Goal: Check status: Check status

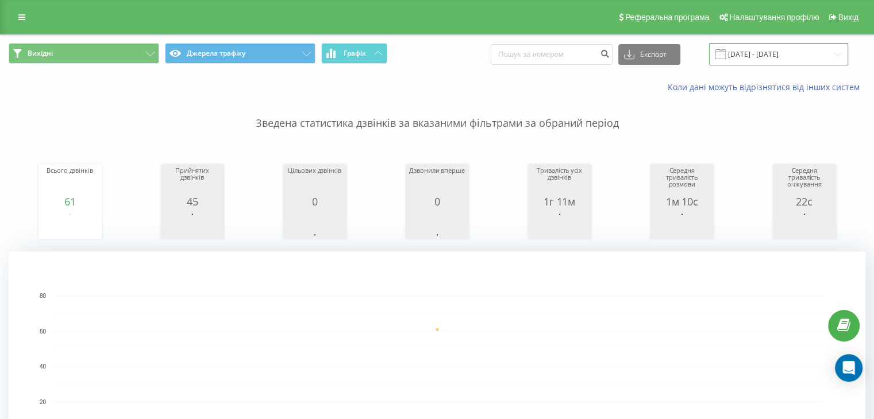
click at [811, 55] on input "[DATE] - [DATE]" at bounding box center [778, 54] width 139 height 22
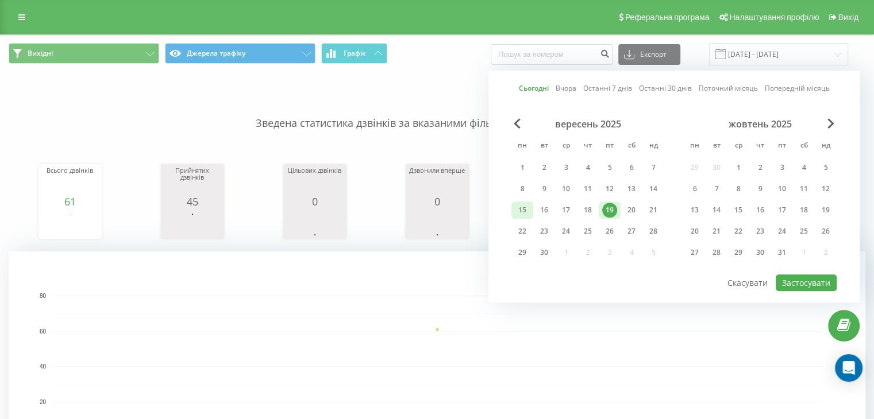
click at [528, 213] on div "15" at bounding box center [522, 210] width 15 height 15
click at [616, 210] on div "19" at bounding box center [609, 210] width 15 height 15
click at [790, 279] on button "Застосувати" at bounding box center [805, 283] width 61 height 17
type input "15.09.2025 - 19.09.2025"
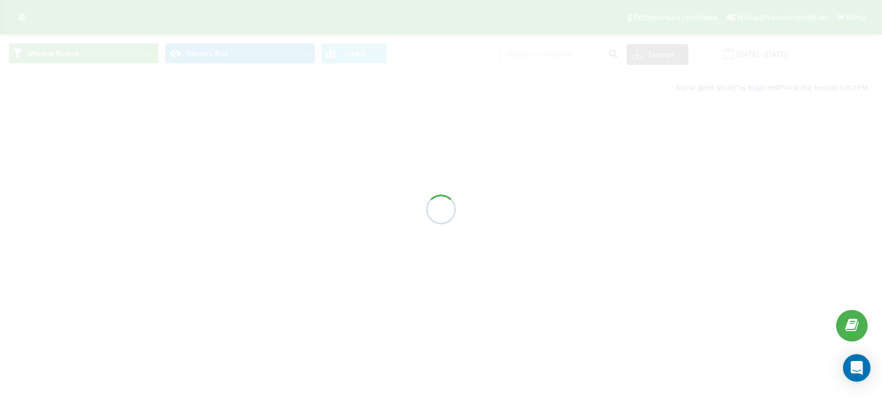
click at [777, 55] on div at bounding box center [441, 209] width 882 height 419
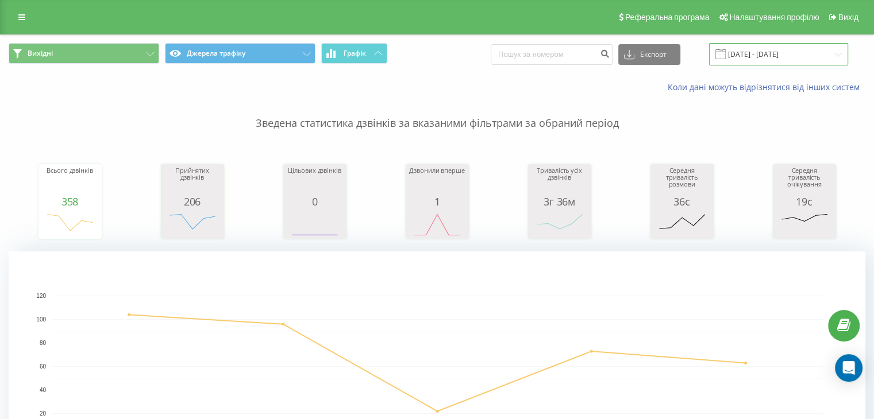
click at [777, 55] on input "15.09.2025 - 19.09.2025" at bounding box center [778, 54] width 139 height 22
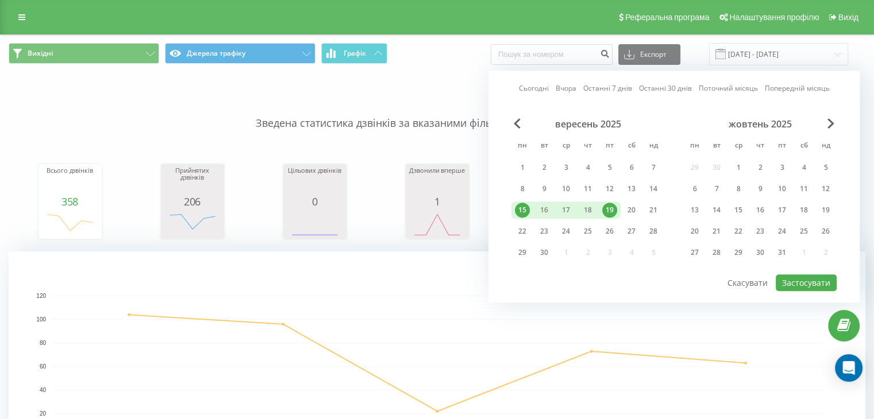
click at [611, 205] on div "19" at bounding box center [609, 210] width 15 height 15
click at [790, 278] on button "Застосувати" at bounding box center [805, 283] width 61 height 17
type input "[DATE] - [DATE]"
